Goal: Find contact information: Find contact information

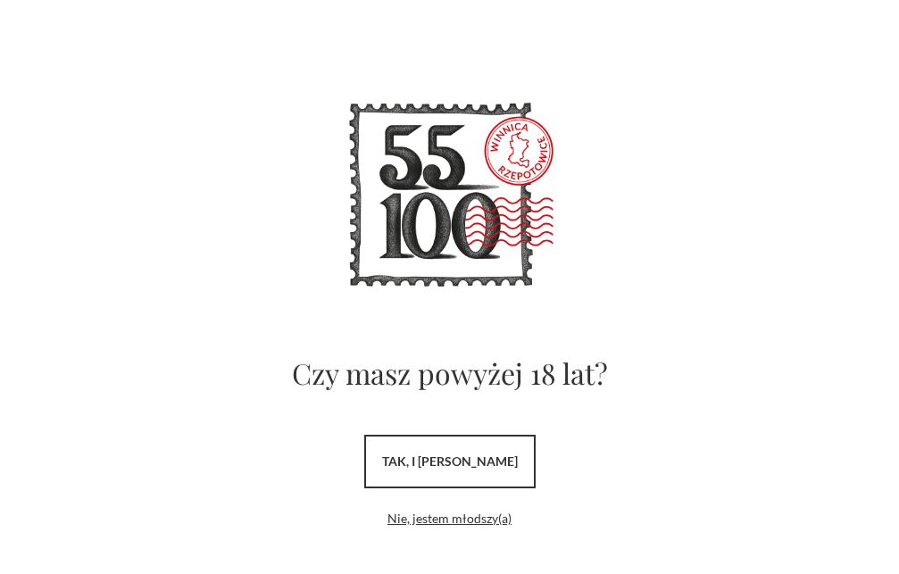
scroll to position [43, 0]
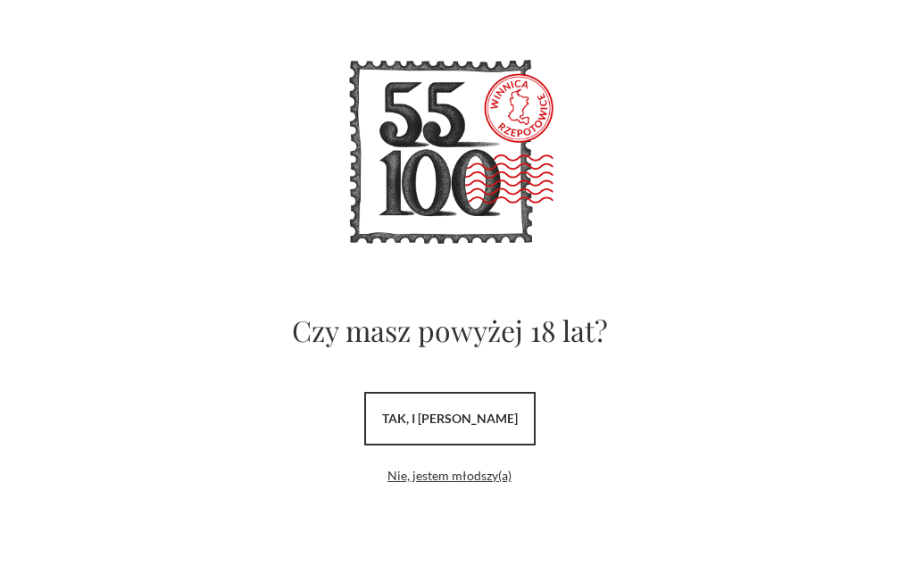
click at [497, 414] on link "tak, i [PERSON_NAME]" at bounding box center [449, 419] width 171 height 54
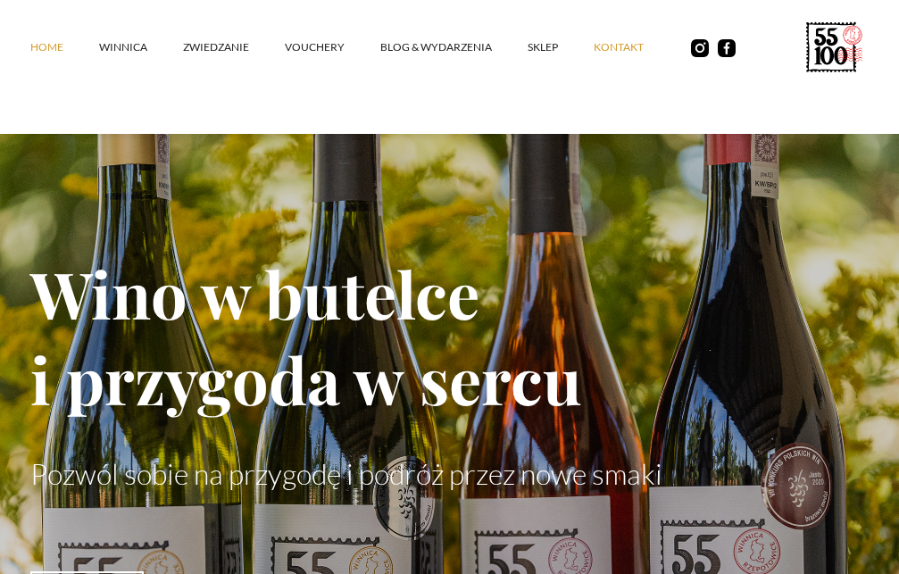
click at [629, 46] on link "kontakt" at bounding box center [637, 48] width 86 height 54
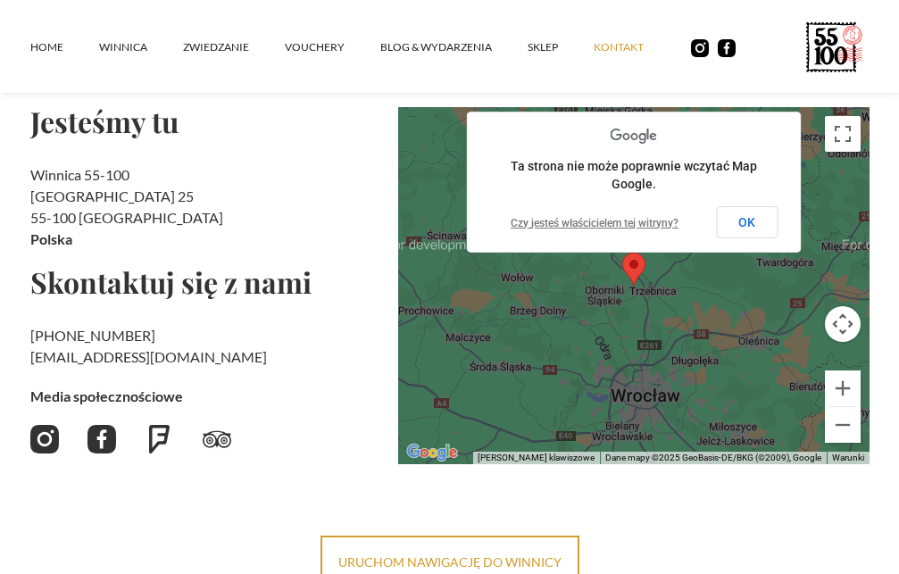
scroll to position [223, 0]
